Goal: Information Seeking & Learning: Compare options

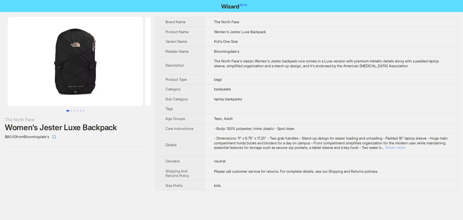
click at [406, 147] on button "Show more" at bounding box center [396, 147] width 20 height 5
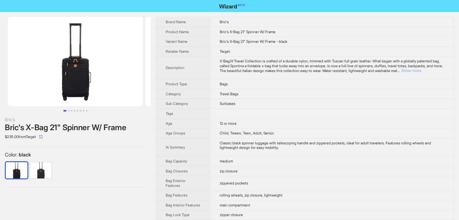
click at [421, 70] on button "Show more" at bounding box center [411, 70] width 20 height 5
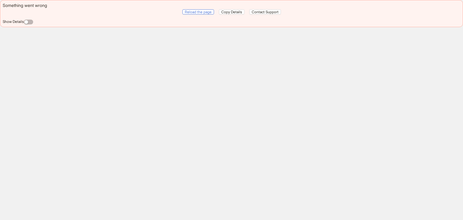
click at [193, 12] on span "Reload the page" at bounding box center [198, 12] width 27 height 5
click at [203, 11] on span "Reload the page" at bounding box center [198, 12] width 27 height 5
click at [206, 13] on span "Reload the page" at bounding box center [198, 12] width 27 height 5
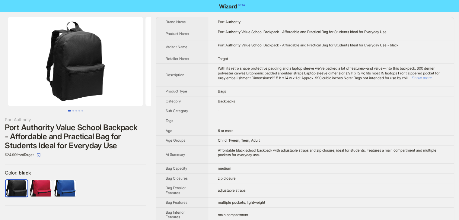
click at [430, 76] on button "Show more" at bounding box center [421, 78] width 20 height 5
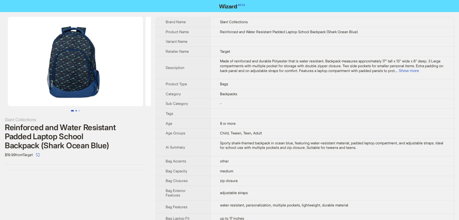
click at [76, 110] on button "Go to slide 2" at bounding box center [76, 111] width 2 height 2
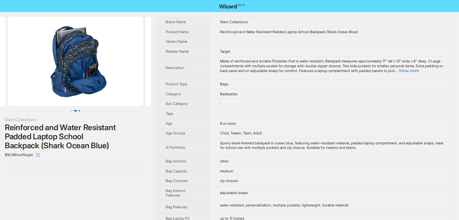
click at [78, 110] on button "Go to slide 3" at bounding box center [79, 111] width 2 height 2
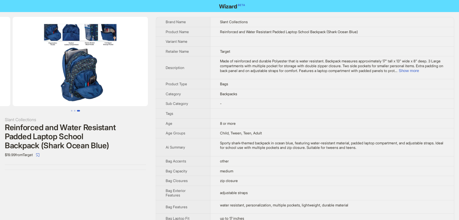
scroll to position [0, 275]
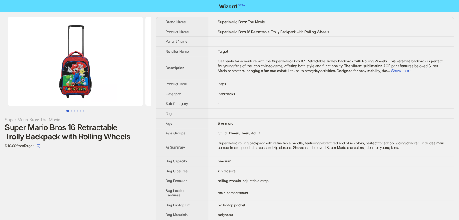
click at [69, 110] on button "Go to slide 1" at bounding box center [67, 111] width 3 height 2
click at [72, 111] on button "Go to slide 2" at bounding box center [72, 111] width 2 height 2
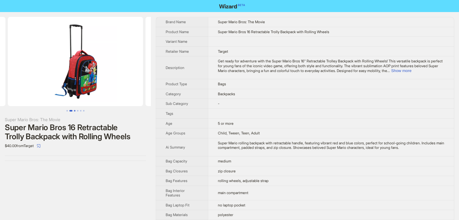
click at [74, 111] on button "Go to slide 3" at bounding box center [75, 111] width 2 height 2
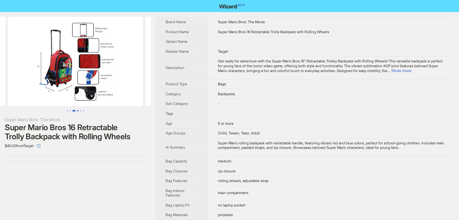
click at [77, 110] on button "Go to slide 4" at bounding box center [78, 111] width 2 height 2
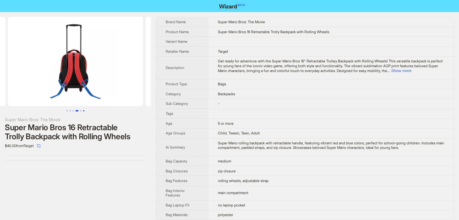
click at [83, 110] on button "Go to slide 6" at bounding box center [84, 111] width 2 height 2
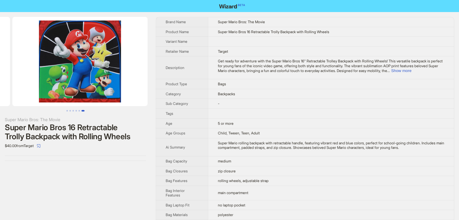
scroll to position [0, 688]
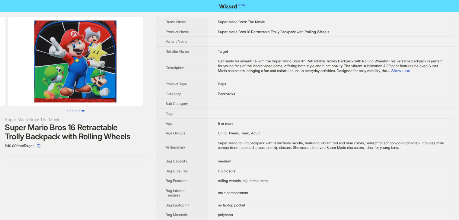
click at [84, 110] on button "Go to slide 6" at bounding box center [82, 111] width 3 height 2
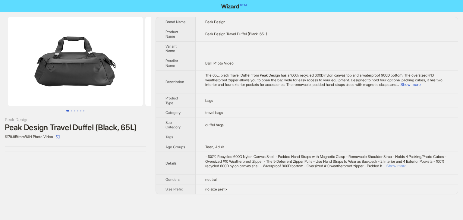
click at [407, 166] on button "Show more" at bounding box center [396, 166] width 20 height 5
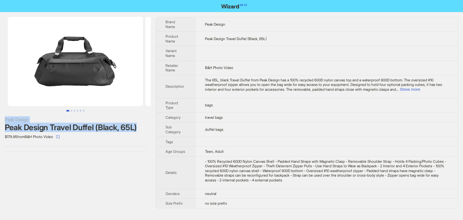
drag, startPoint x: 84, startPoint y: 137, endPoint x: 0, endPoint y: 119, distance: 86.4
click at [0, 119] on div "Peak Design Peak Design Travel Duffel (Black, 65L) $179.95 from B&H Photo Video" at bounding box center [75, 84] width 151 height 145
copy div "Peak Design Peak Design Travel Duffel (Black, 65L)"
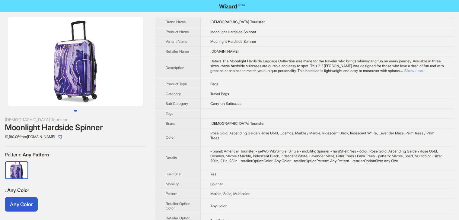
click at [424, 69] on button "Show more" at bounding box center [414, 70] width 20 height 5
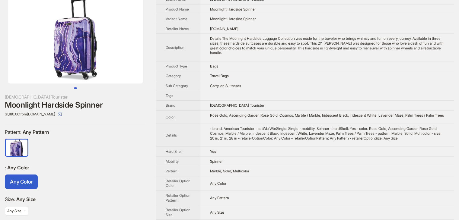
scroll to position [55, 0]
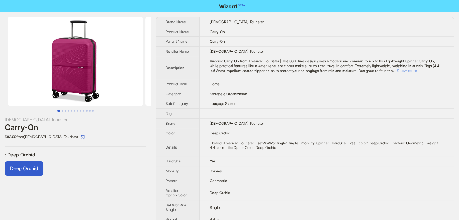
click at [417, 71] on button "Show more" at bounding box center [406, 70] width 20 height 5
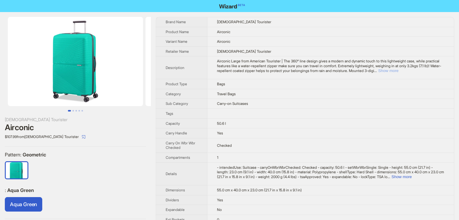
click at [398, 71] on button "Show more" at bounding box center [388, 70] width 20 height 5
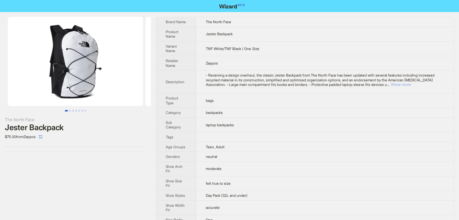
click at [411, 85] on button "Show more" at bounding box center [400, 84] width 20 height 5
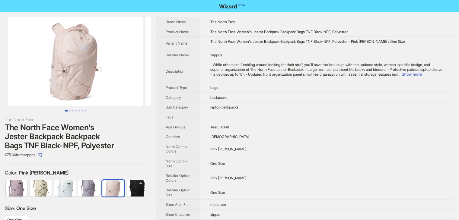
scroll to position [0, 28]
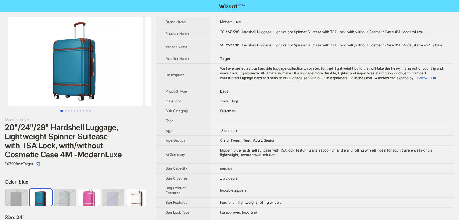
scroll to position [0, 15]
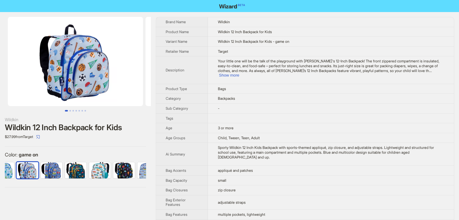
scroll to position [0, 112]
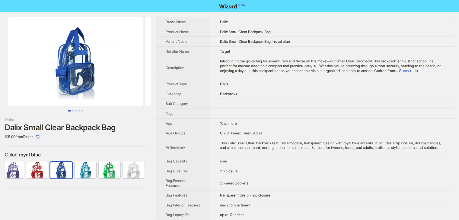
scroll to position [264, 0]
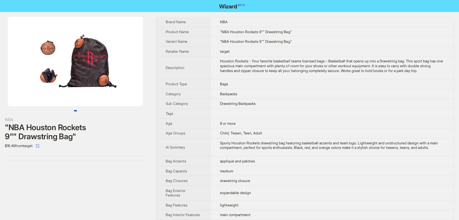
click at [77, 112] on button "Go to slide 1" at bounding box center [75, 111] width 3 height 2
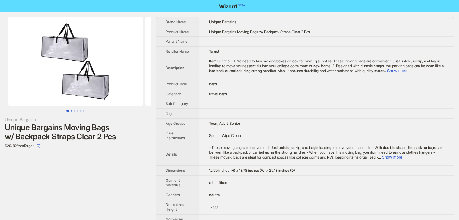
click at [71, 111] on button "Go to slide 2" at bounding box center [72, 111] width 2 height 2
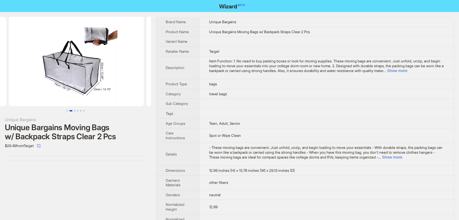
scroll to position [0, 138]
click at [75, 110] on button "Go to slide 3" at bounding box center [75, 111] width 2 height 2
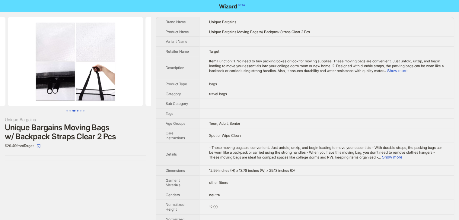
click at [77, 110] on button "Go to slide 4" at bounding box center [78, 111] width 2 height 2
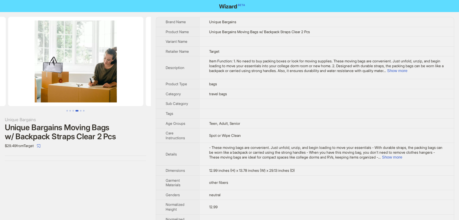
scroll to position [0, 413]
click at [81, 111] on button "Go to slide 5" at bounding box center [81, 111] width 2 height 2
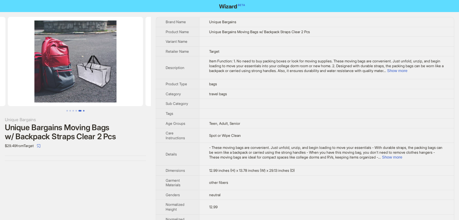
click at [83, 110] on button "Go to slide 6" at bounding box center [84, 111] width 2 height 2
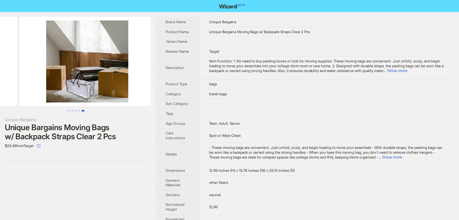
scroll to position [0, 688]
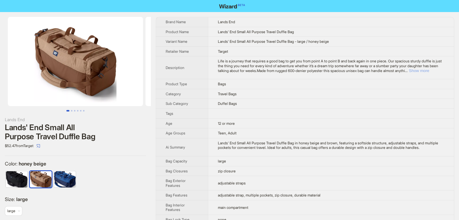
click at [424, 72] on button "Show more" at bounding box center [419, 70] width 20 height 5
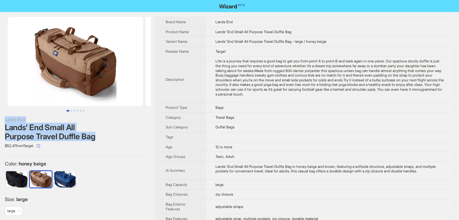
drag, startPoint x: 102, startPoint y: 136, endPoint x: 0, endPoint y: 114, distance: 104.4
click at [0, 114] on div "Lands End Lands' End Small All Purpose Travel Duffle Bag $52.47 from Target Col…" at bounding box center [75, 121] width 151 height 219
copy div "Lands End Lands' End Small All Purpose Travel Duffle Bag"
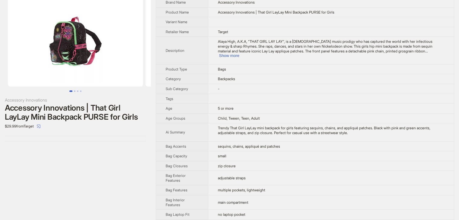
scroll to position [30, 0]
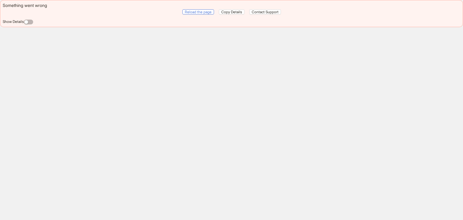
click at [197, 10] on span "Reload the page" at bounding box center [198, 12] width 27 height 5
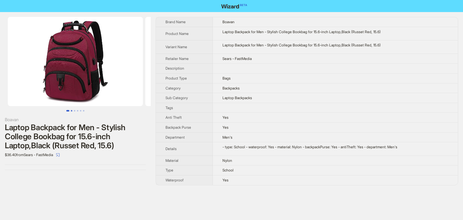
click at [71, 110] on button "Go to slide 2" at bounding box center [72, 111] width 2 height 2
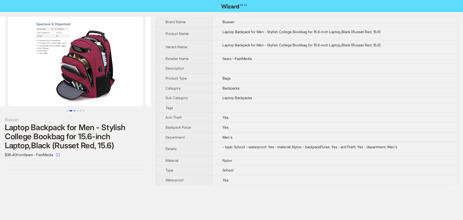
click at [75, 110] on button "Go to slide 3" at bounding box center [75, 111] width 2 height 2
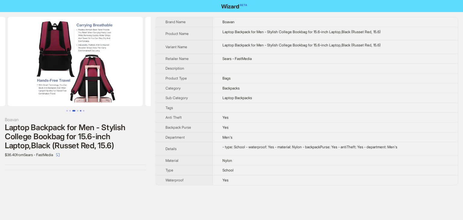
click at [80, 110] on button "Go to slide 5" at bounding box center [81, 111] width 2 height 2
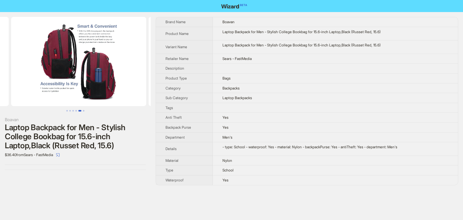
scroll to position [0, 550]
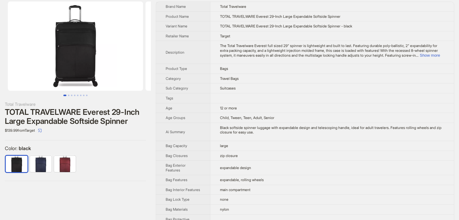
scroll to position [14, 0]
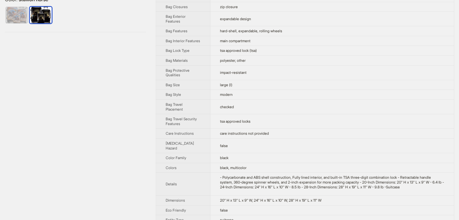
scroll to position [44, 0]
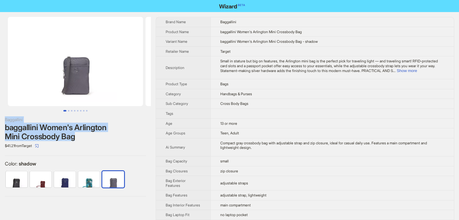
drag, startPoint x: 90, startPoint y: 137, endPoint x: 4, endPoint y: 120, distance: 87.7
click at [4, 120] on div "Baggallini baggallini Women's Arlington Mini Crossbody Bag $41.21 from Target C…" at bounding box center [75, 106] width 151 height 189
copy div "Baggallini baggallini Women's Arlington Mini Crossbody Bag"
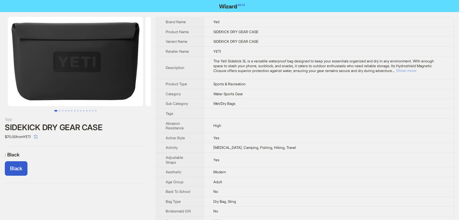
click at [416, 71] on button "Show more" at bounding box center [406, 70] width 20 height 5
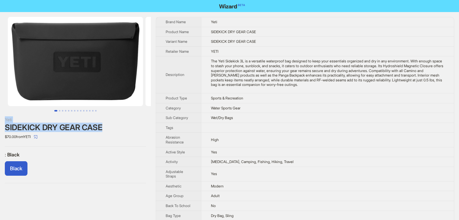
drag, startPoint x: 106, startPoint y: 129, endPoint x: 3, endPoint y: 116, distance: 103.6
click at [3, 116] on div "Yeti SIDEKICK DRY GEAR CASE $70.00 from YETI : Black Black" at bounding box center [75, 100] width 151 height 176
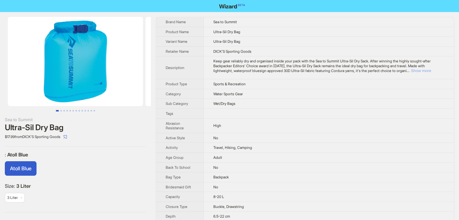
click at [426, 70] on button "Show more" at bounding box center [421, 70] width 20 height 5
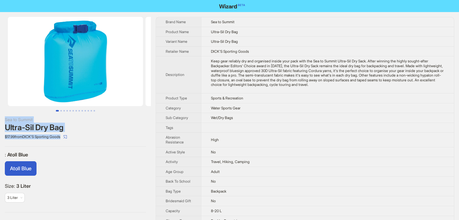
drag, startPoint x: 80, startPoint y: 135, endPoint x: 0, endPoint y: 116, distance: 81.8
click at [0, 116] on div "Sea to Summit Ultra-Sil Dry Bag $17.99 from DICK'S Sporting Goods : Atoll Blue …" at bounding box center [75, 114] width 151 height 205
copy div "Sea to Summit Ultra-Sil Dry Bag $17.99 from DICK'S Sporting Goods"
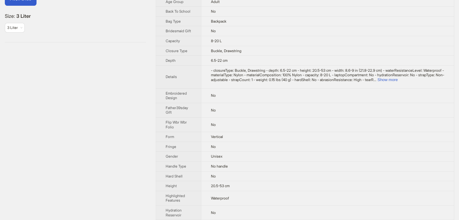
scroll to position [181, 0]
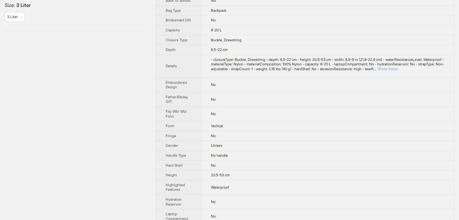
click at [398, 71] on button "Show more" at bounding box center [387, 69] width 20 height 5
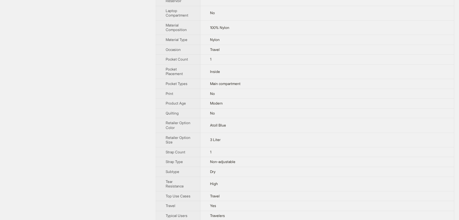
scroll to position [473, 0]
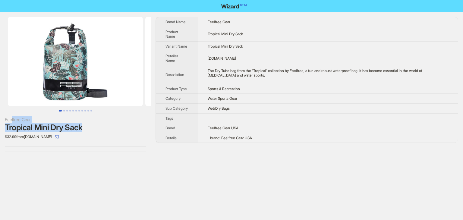
drag, startPoint x: 88, startPoint y: 128, endPoint x: 88, endPoint y: 136, distance: 7.8
click at [21, 122] on div "Feelfree Gear Tropical Mini Dry Sack $32.99 from Diveinn.com" at bounding box center [75, 128] width 141 height 25
click at [176, 174] on div "Feelfree Gear Tropical Mini Dry Sack $32.99 from Diveinn.com Brand Name Feelfre…" at bounding box center [231, 110] width 463 height 220
drag, startPoint x: 5, startPoint y: 117, endPoint x: 94, endPoint y: 124, distance: 89.8
click at [94, 124] on div "Feelfree Gear Tropical Mini Dry Sack $32.99 from Diveinn.com" at bounding box center [75, 128] width 141 height 25
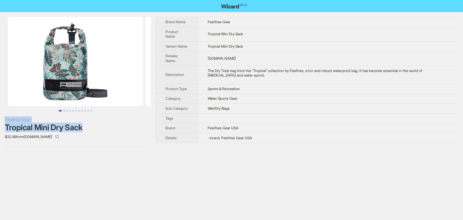
copy div "Feelfree Gear Tropical Mini Dry Sack"
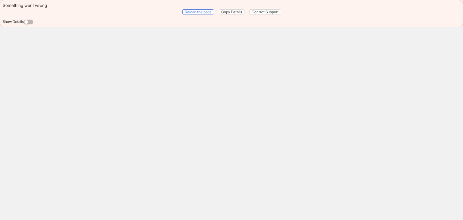
click at [205, 12] on span "Reload the page" at bounding box center [198, 12] width 27 height 5
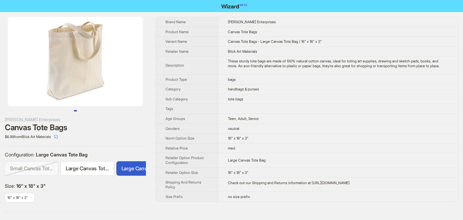
scroll to position [0, 24]
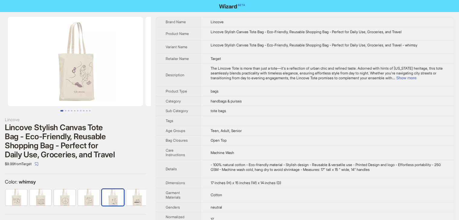
scroll to position [0, 124]
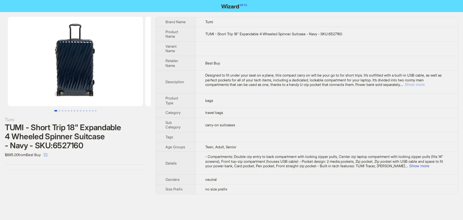
click at [425, 85] on button "Show more" at bounding box center [415, 84] width 20 height 5
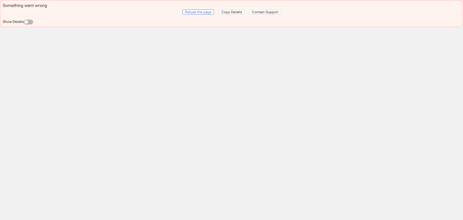
click at [204, 10] on span "Reload the page" at bounding box center [198, 12] width 27 height 5
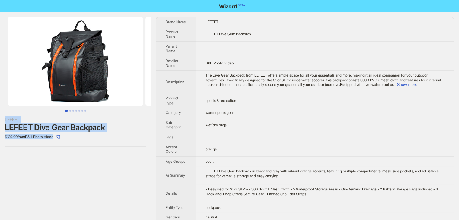
drag, startPoint x: 73, startPoint y: 134, endPoint x: 0, endPoint y: 119, distance: 74.4
click at [0, 119] on div "LEFEET LEFEET Dive Gear Backpack $129.00 from B&H Photo Video" at bounding box center [75, 84] width 151 height 145
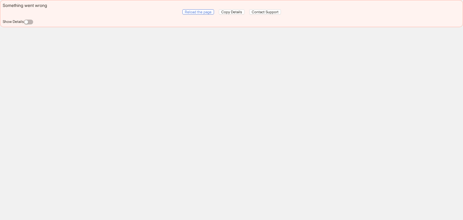
click at [193, 11] on span "Reload the page" at bounding box center [198, 12] width 27 height 5
click at [192, 10] on span "Reload the page" at bounding box center [198, 12] width 27 height 5
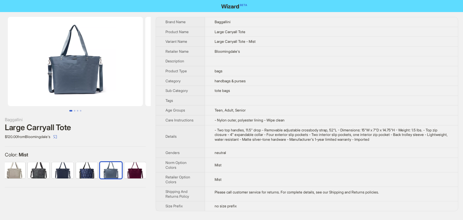
scroll to position [0, 28]
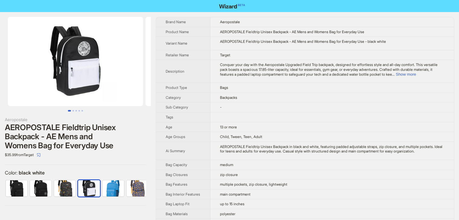
scroll to position [0, 64]
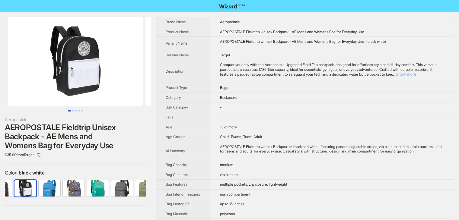
click at [416, 72] on button "Show more" at bounding box center [405, 74] width 20 height 5
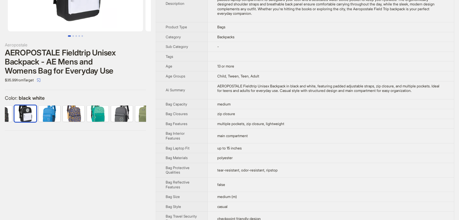
scroll to position [0, 0]
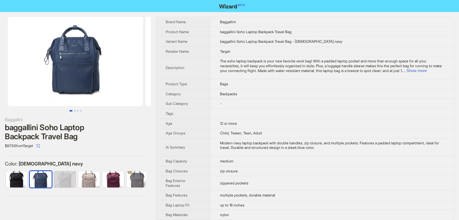
scroll to position [0, 4]
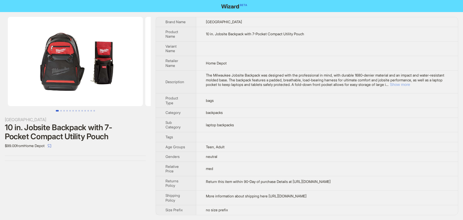
click at [410, 85] on button "Show more" at bounding box center [400, 84] width 20 height 5
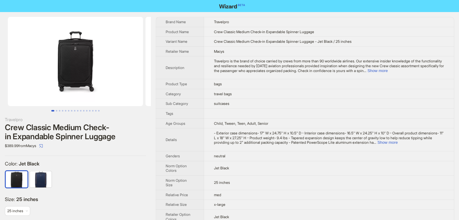
scroll to position [56, 0]
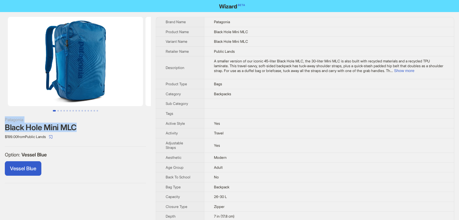
drag, startPoint x: 90, startPoint y: 125, endPoint x: 0, endPoint y: 117, distance: 90.2
click at [0, 117] on div "Patagonia Black Hole Mini MLC $199.00 from Public Lands Option : Vessel Blue Ve…" at bounding box center [75, 100] width 151 height 176
copy div "Patagonia Black Hole Mini MLC"
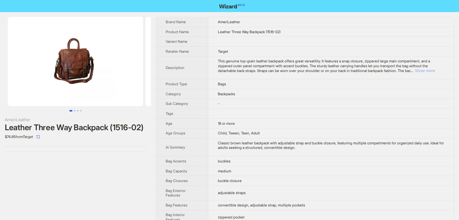
click at [431, 70] on button "Show more" at bounding box center [424, 70] width 20 height 5
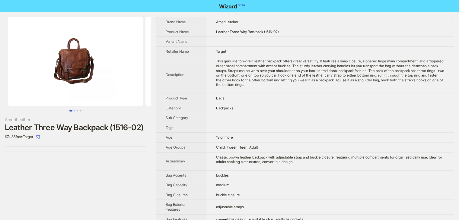
click at [72, 111] on button "Go to slide 1" at bounding box center [70, 111] width 3 height 2
click at [74, 111] on button "Go to slide 2" at bounding box center [75, 111] width 2 height 2
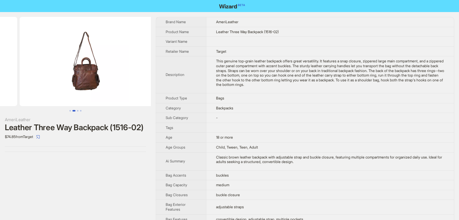
scroll to position [0, 138]
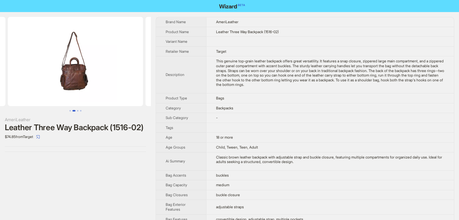
click at [75, 111] on button "Go to slide 2" at bounding box center [73, 111] width 3 height 2
click at [77, 111] on button "Go to slide 3" at bounding box center [78, 111] width 2 height 2
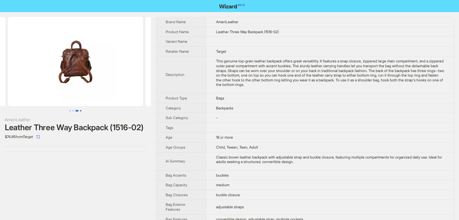
click at [81, 112] on button "Go to slide 4" at bounding box center [81, 111] width 2 height 2
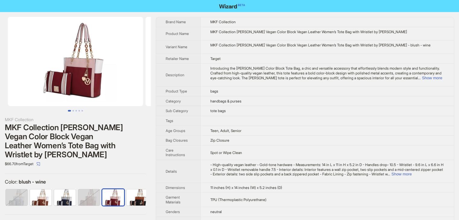
scroll to position [0, 88]
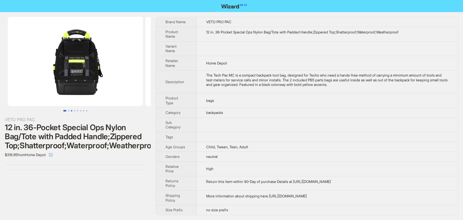
click at [71, 110] on button "Go to slide 3" at bounding box center [72, 111] width 2 height 2
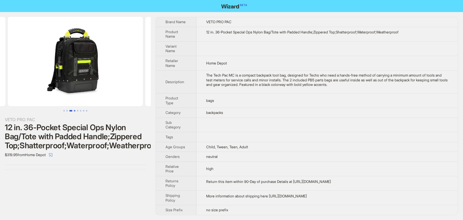
click at [75, 110] on button "Go to slide 4" at bounding box center [75, 111] width 2 height 2
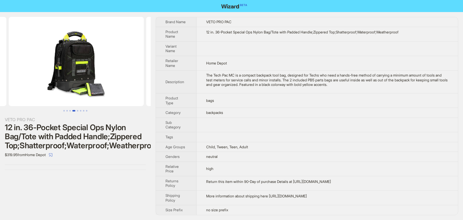
scroll to position [0, 413]
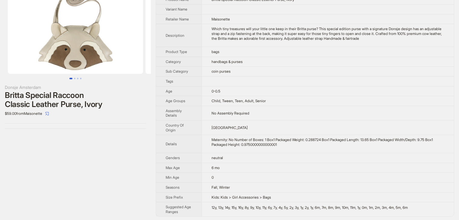
scroll to position [33, 0]
